Goal: Task Accomplishment & Management: Use online tool/utility

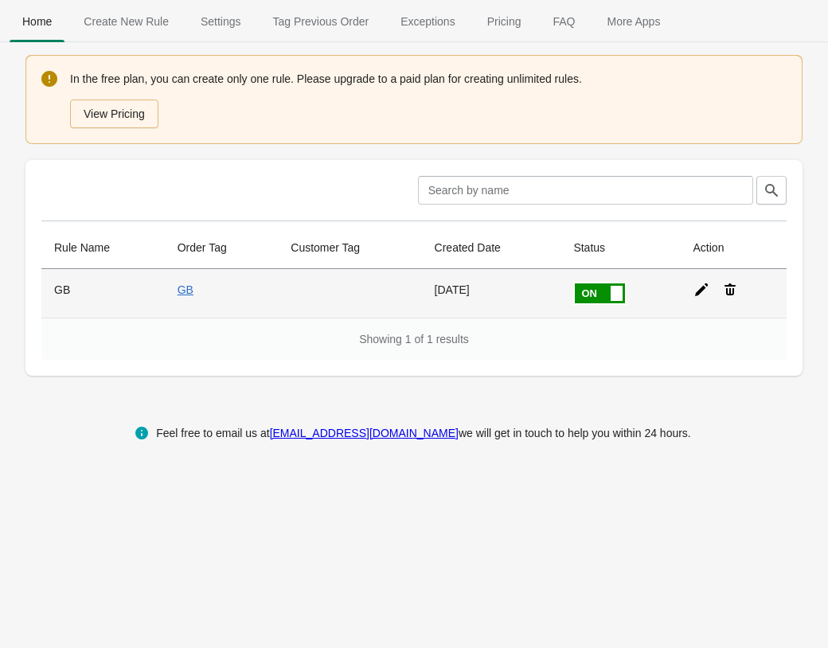
click at [700, 291] on icon at bounding box center [701, 289] width 13 height 13
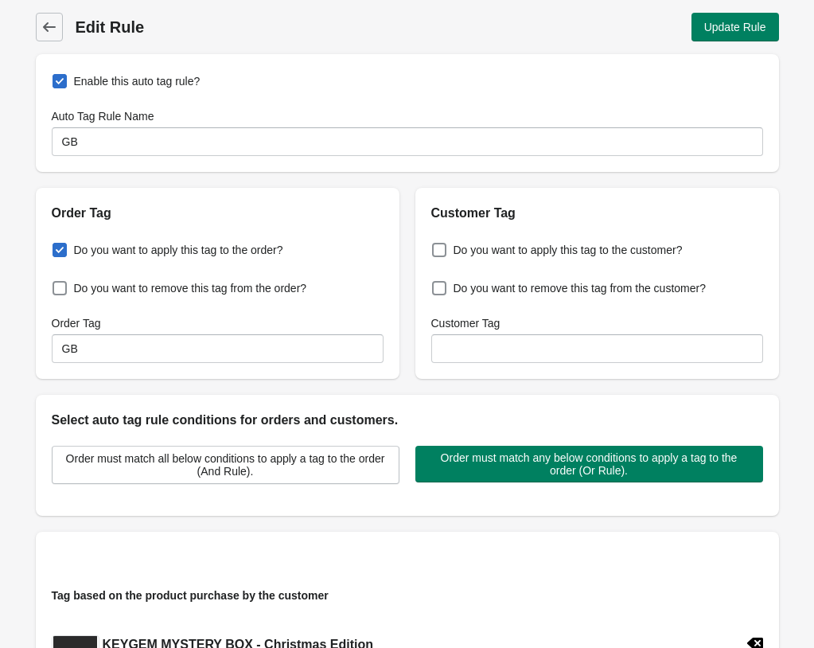
type input "GB"
checkbox input "true"
type input "GB"
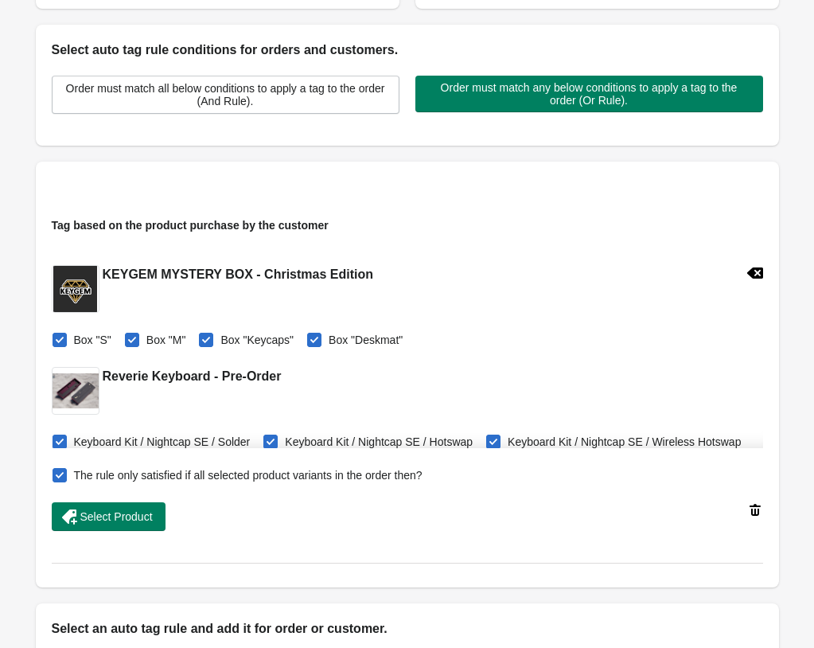
scroll to position [406, 0]
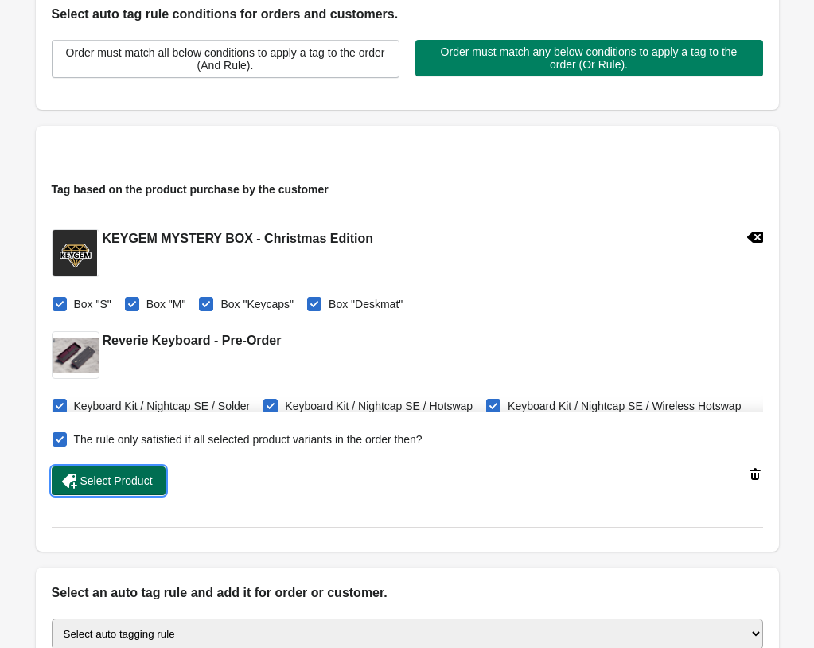
click at [103, 477] on span "Select Product" at bounding box center [116, 480] width 72 height 13
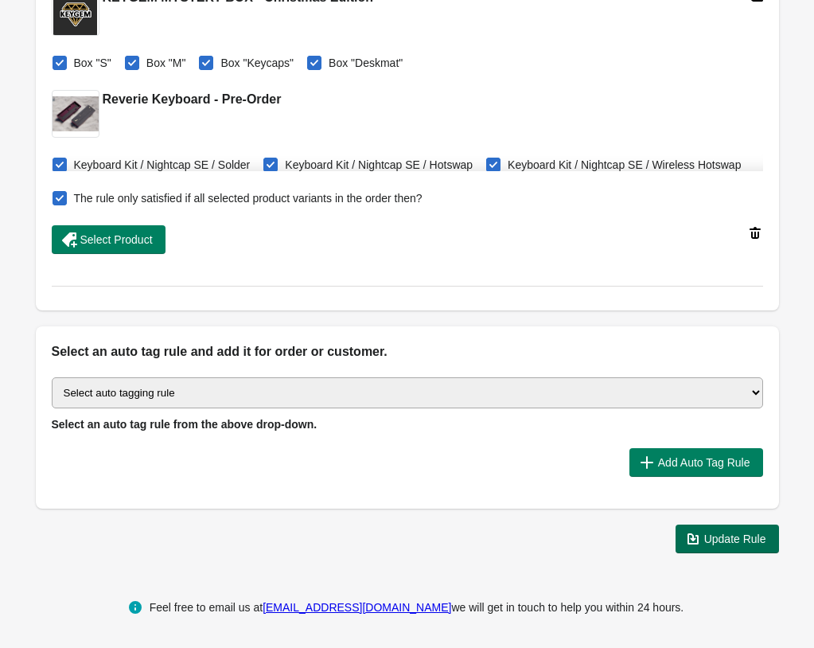
click at [731, 547] on button "Update Rule" at bounding box center [727, 539] width 103 height 29
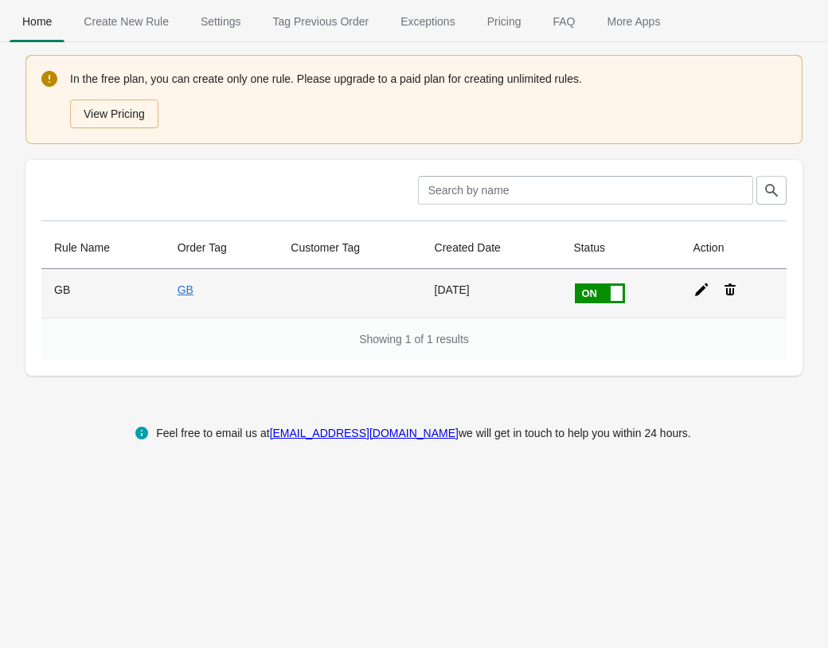
click at [704, 287] on icon at bounding box center [701, 290] width 16 height 16
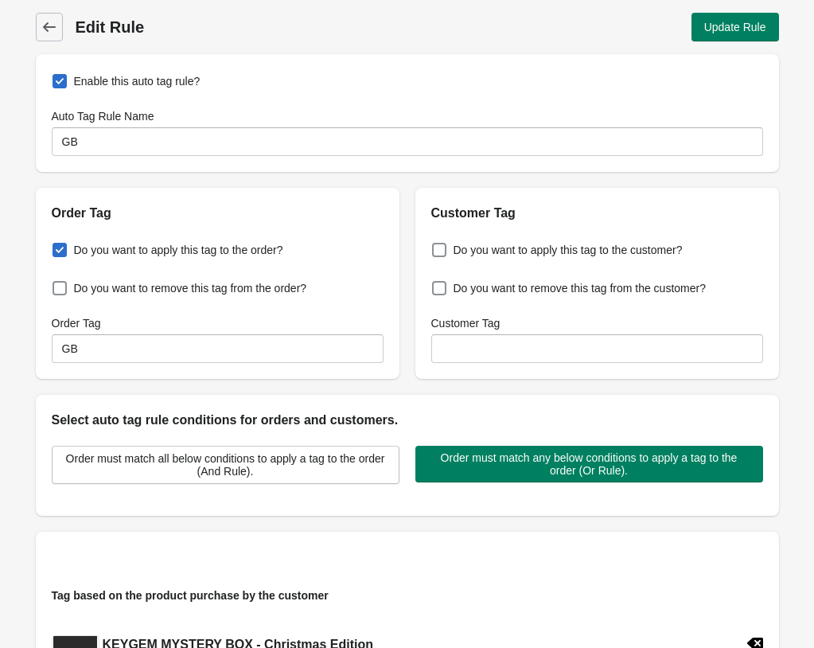
type input "GB"
checkbox input "true"
type input "GB"
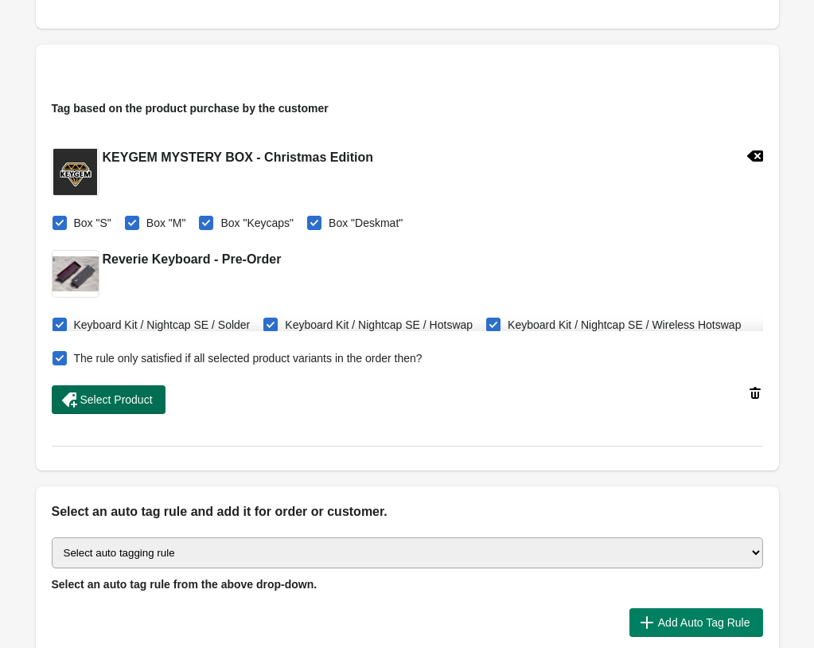
click at [102, 406] on span "Select Product" at bounding box center [116, 399] width 72 height 13
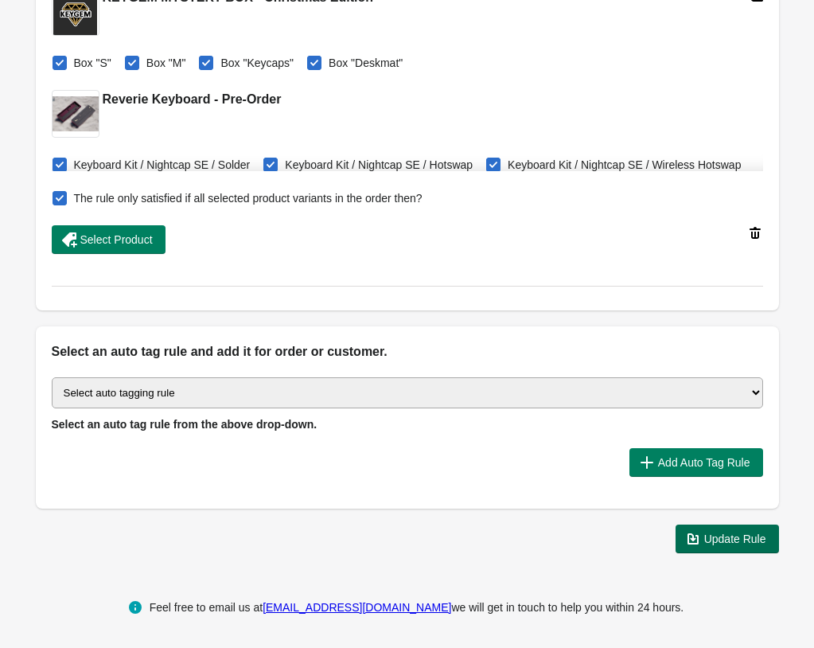
click at [720, 545] on span "Update Rule" at bounding box center [735, 538] width 62 height 13
